Goal: Task Accomplishment & Management: Use online tool/utility

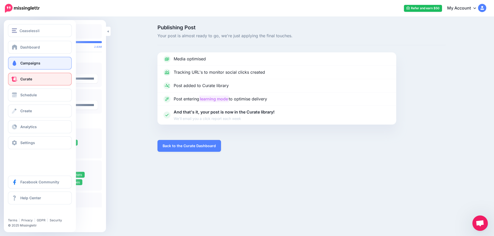
click at [24, 63] on span "Campaigns" at bounding box center [30, 63] width 20 height 4
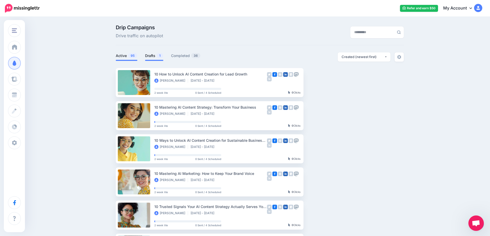
click at [155, 57] on link "Drafts 1" at bounding box center [154, 56] width 18 height 6
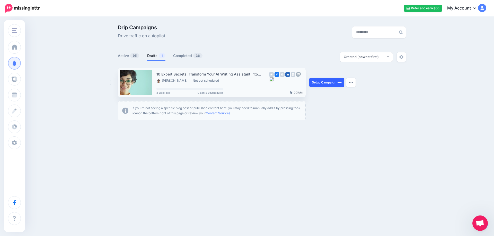
click at [330, 84] on link "Setup Campaign" at bounding box center [326, 82] width 35 height 9
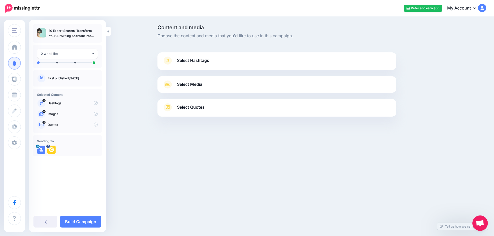
click at [76, 79] on link "Sept. 10, 2025" at bounding box center [74, 78] width 10 height 4
click at [194, 60] on span "Select Hashtags" at bounding box center [193, 60] width 32 height 7
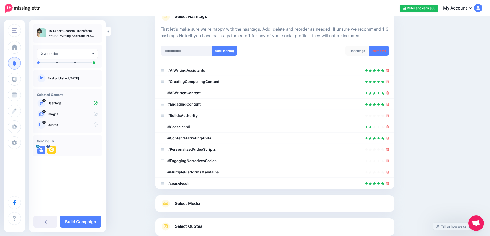
scroll to position [47, 0]
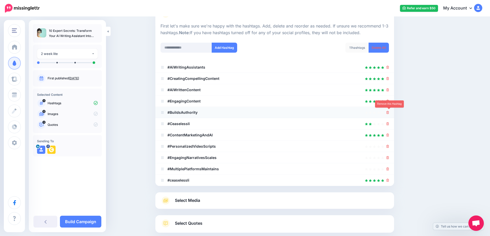
click at [389, 113] on icon at bounding box center [387, 112] width 3 height 3
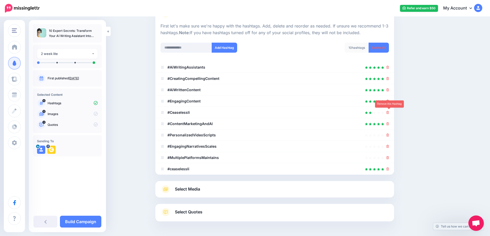
click at [389, 113] on icon at bounding box center [387, 112] width 3 height 3
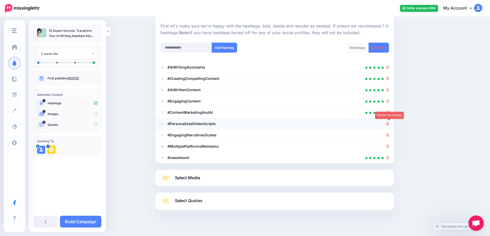
click at [389, 124] on icon at bounding box center [387, 123] width 3 height 3
click at [389, 136] on icon at bounding box center [387, 135] width 3 height 3
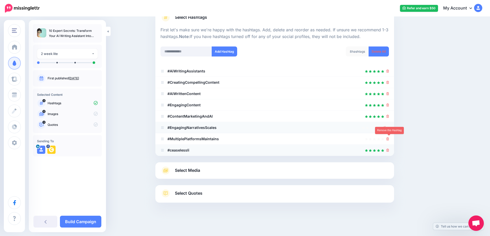
scroll to position [43, 0]
click at [388, 139] on icon at bounding box center [387, 139] width 3 height 3
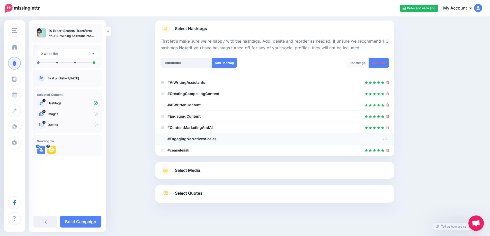
scroll to position [32, 0]
click at [389, 94] on icon at bounding box center [387, 93] width 3 height 3
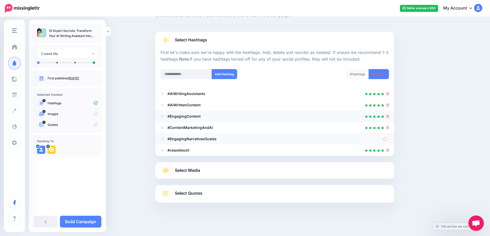
scroll to position [21, 0]
click at [387, 140] on icon at bounding box center [385, 139] width 4 height 4
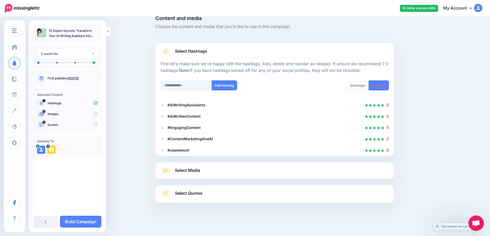
click at [191, 171] on span "Select Media" at bounding box center [187, 170] width 25 height 7
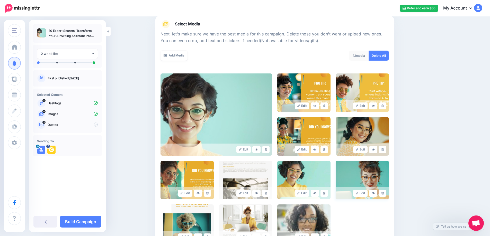
scroll to position [61, 0]
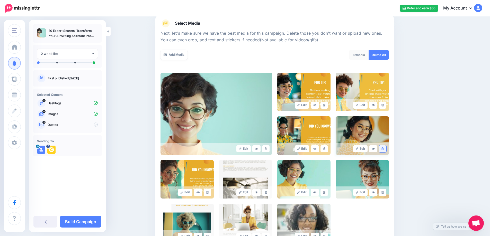
click at [385, 151] on link at bounding box center [382, 149] width 7 height 7
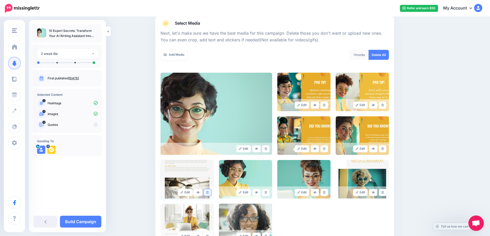
click at [207, 193] on link at bounding box center [207, 192] width 7 height 7
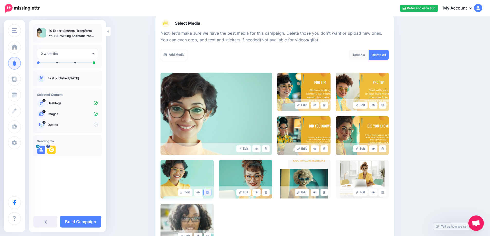
click at [209, 194] on icon at bounding box center [207, 192] width 2 height 3
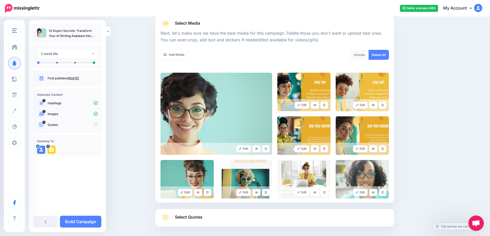
click at [209, 194] on icon at bounding box center [207, 192] width 2 height 3
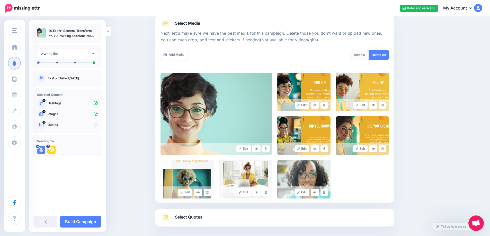
click at [209, 194] on icon at bounding box center [207, 192] width 2 height 3
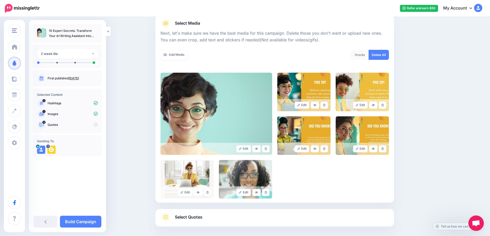
click at [209, 194] on icon at bounding box center [207, 192] width 2 height 3
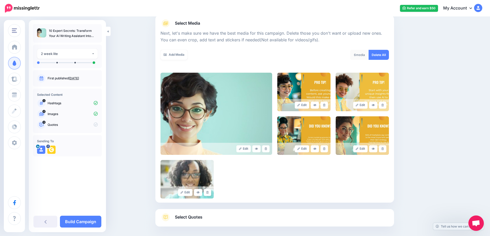
click at [209, 194] on icon at bounding box center [207, 192] width 2 height 3
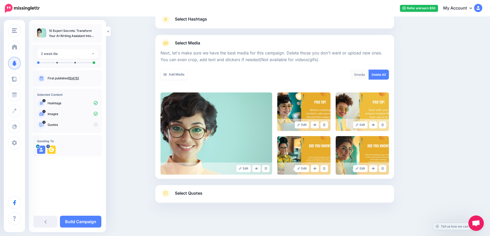
scroll to position [41, 0]
click at [192, 195] on span "Select Quotes" at bounding box center [189, 193] width 28 height 7
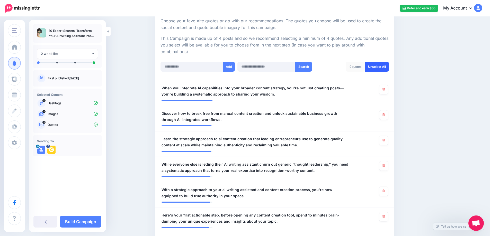
scroll to position [99, 0]
click at [370, 69] on link "Unselect All" at bounding box center [377, 66] width 24 height 10
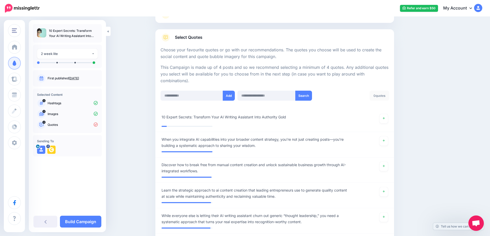
scroll to position [70, 0]
click at [386, 121] on link at bounding box center [384, 118] width 8 height 9
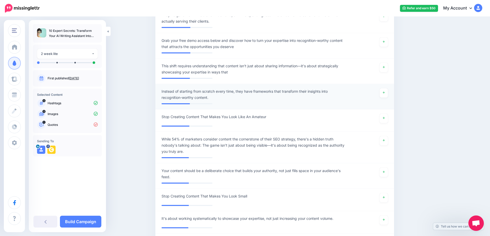
scroll to position [1440, 0]
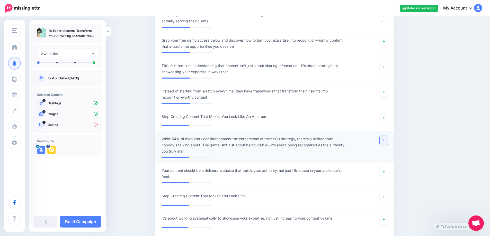
click at [386, 140] on link at bounding box center [384, 140] width 8 height 9
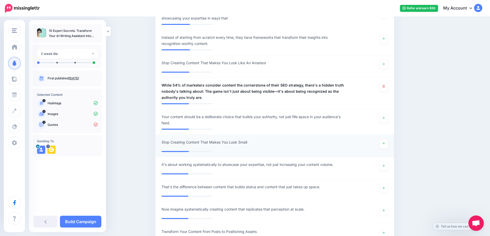
scroll to position [1495, 0]
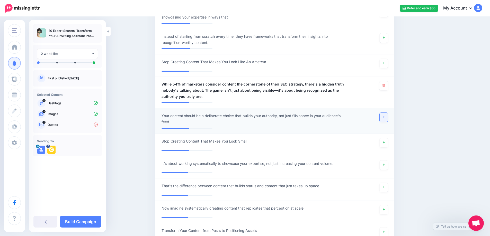
click at [385, 118] on icon at bounding box center [384, 117] width 2 height 2
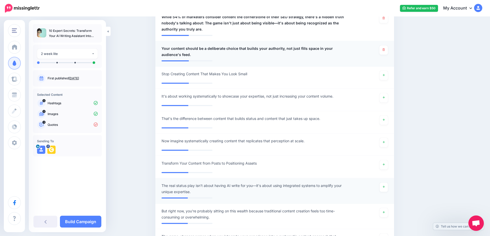
scroll to position [1562, 0]
click at [385, 99] on icon at bounding box center [384, 97] width 2 height 3
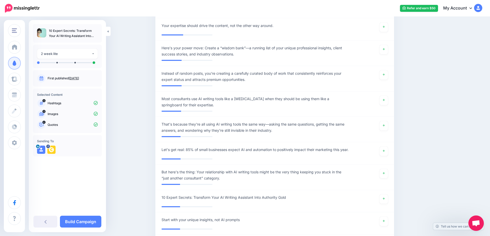
scroll to position [2225, 0]
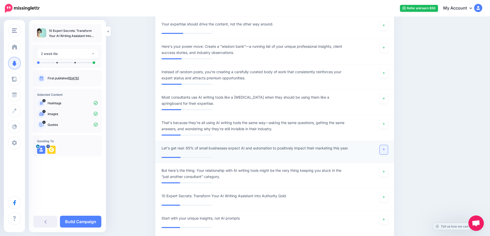
click at [384, 151] on link at bounding box center [384, 149] width 8 height 9
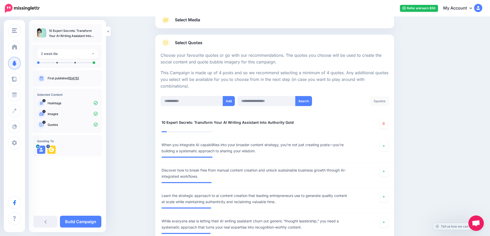
scroll to position [0, 0]
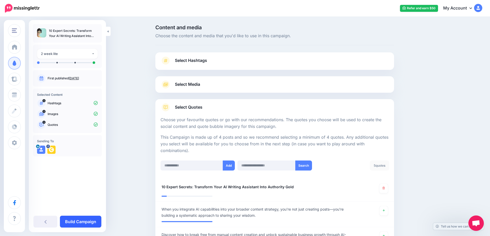
click at [97, 221] on link "Build Campaign" at bounding box center [80, 222] width 41 height 12
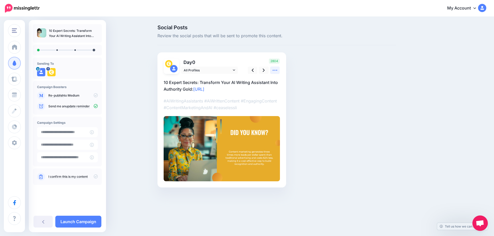
click at [274, 71] on icon at bounding box center [274, 70] width 5 height 5
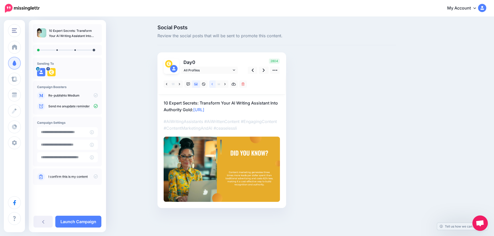
click at [212, 84] on icon at bounding box center [211, 85] width 1 height 4
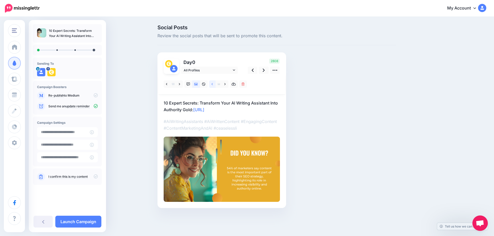
click at [212, 84] on icon at bounding box center [211, 85] width 1 height 4
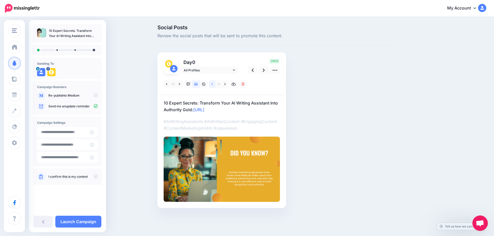
click at [212, 84] on icon at bounding box center [211, 85] width 1 height 4
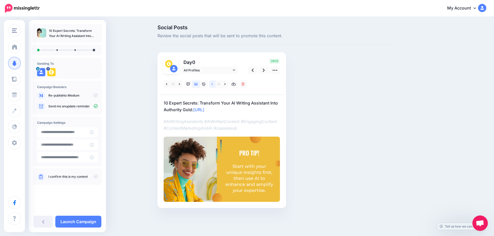
click at [211, 84] on icon at bounding box center [211, 85] width 1 height 4
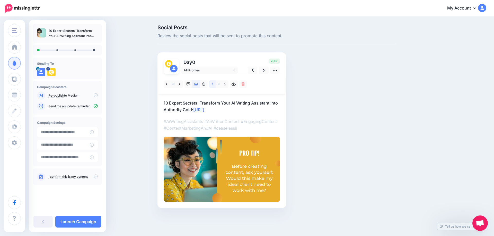
click at [211, 84] on icon at bounding box center [211, 85] width 1 height 4
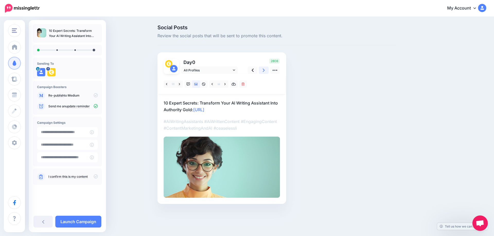
click at [267, 71] on link at bounding box center [264, 70] width 10 height 7
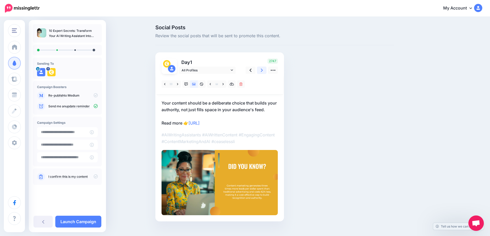
click at [267, 71] on link at bounding box center [262, 70] width 10 height 7
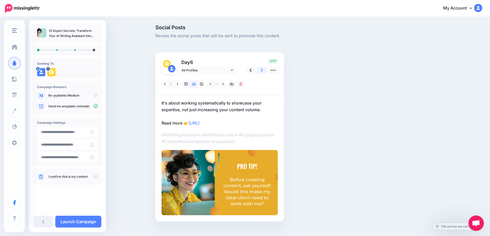
click at [267, 71] on link at bounding box center [262, 70] width 10 height 7
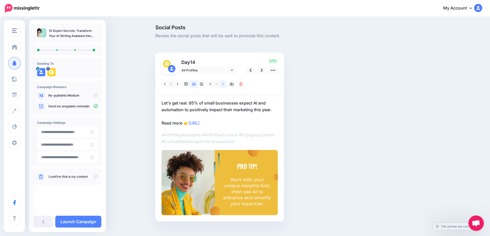
click at [223, 84] on link at bounding box center [223, 84] width 6 height 7
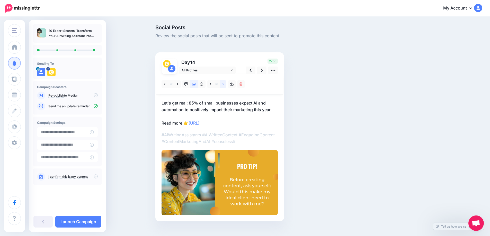
click at [224, 83] on icon at bounding box center [222, 85] width 1 height 4
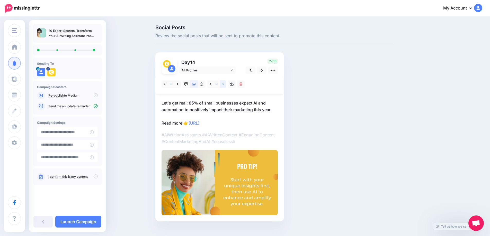
click at [224, 83] on icon at bounding box center [222, 85] width 1 height 4
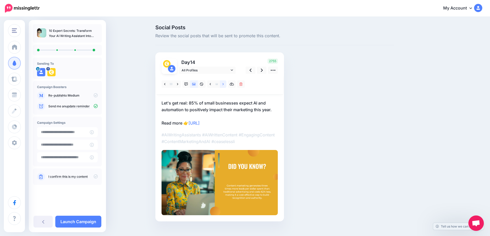
click at [224, 83] on icon at bounding box center [222, 85] width 1 height 4
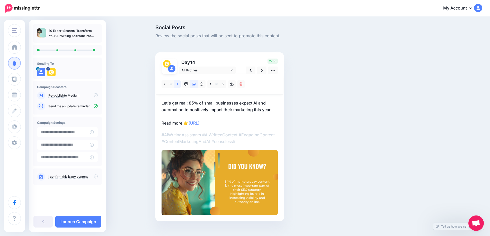
click at [178, 85] on icon at bounding box center [177, 84] width 1 height 2
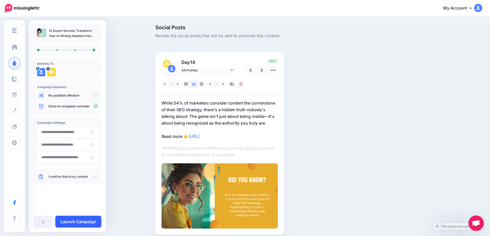
click at [82, 222] on link "Launch Campaign" at bounding box center [78, 222] width 46 height 12
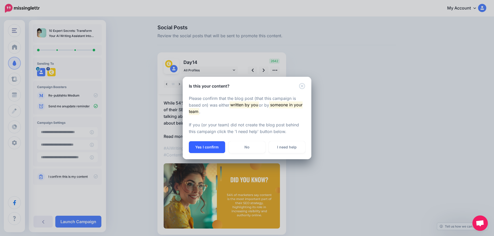
click at [211, 147] on button "Yes I confirm" at bounding box center [207, 147] width 36 height 12
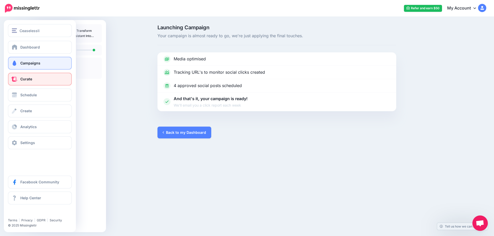
click at [20, 80] on link "Curate" at bounding box center [40, 79] width 64 height 13
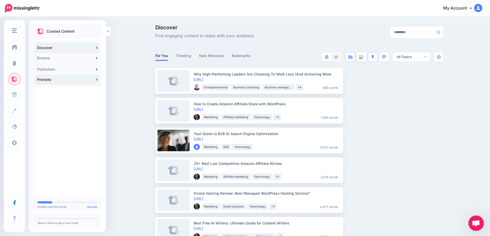
click at [97, 81] on icon at bounding box center [97, 80] width 2 height 4
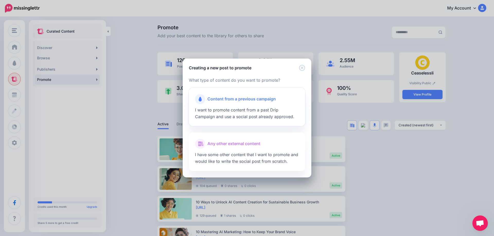
click at [238, 106] on div at bounding box center [247, 105] width 104 height 3
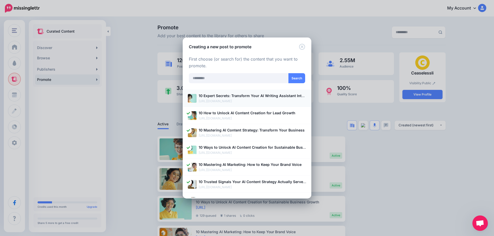
click at [224, 96] on b "10 Expert Secrets: Transform Your AI Writing Assistant Into Authority Gold" at bounding box center [265, 96] width 132 height 4
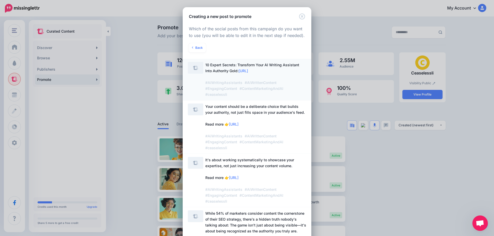
click at [212, 76] on span "10 Expert Secrets: Transform Your AI Writing Assistant Into Authority Gold: htt…" at bounding box center [252, 80] width 94 height 34
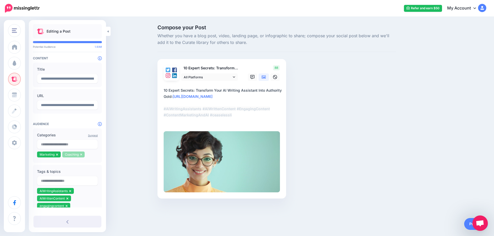
click at [81, 156] on icon at bounding box center [81, 154] width 2 height 3
click at [68, 148] on input "text" at bounding box center [67, 144] width 61 height 9
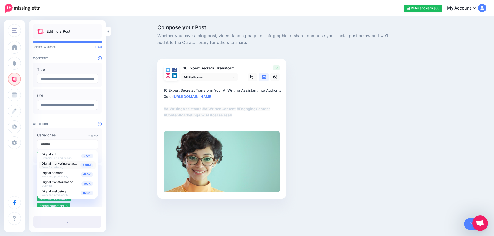
type input "*******"
click at [70, 166] on span "Digital marketing strategy" at bounding box center [61, 163] width 38 height 4
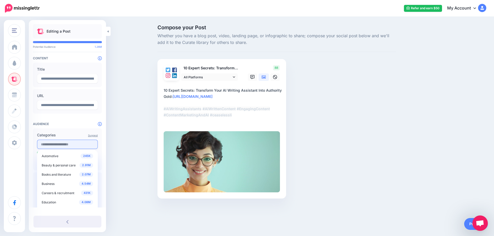
click at [73, 148] on input "text" at bounding box center [67, 144] width 61 height 9
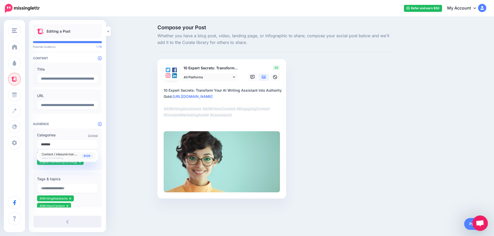
type input "*******"
click at [76, 155] on span "Content / inbound marketing" at bounding box center [62, 154] width 41 height 4
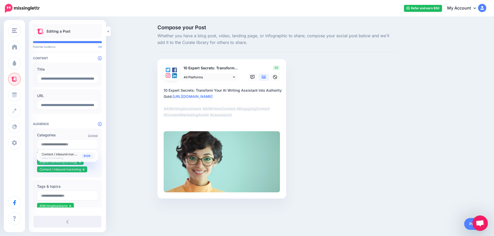
click at [132, 175] on div "Compose your Post Whether you have a blog post, video, landing page, or infogra…" at bounding box center [247, 119] width 494 height 205
click at [470, 223] on link "Publish" at bounding box center [476, 224] width 24 height 12
